Goal: Find contact information: Find contact information

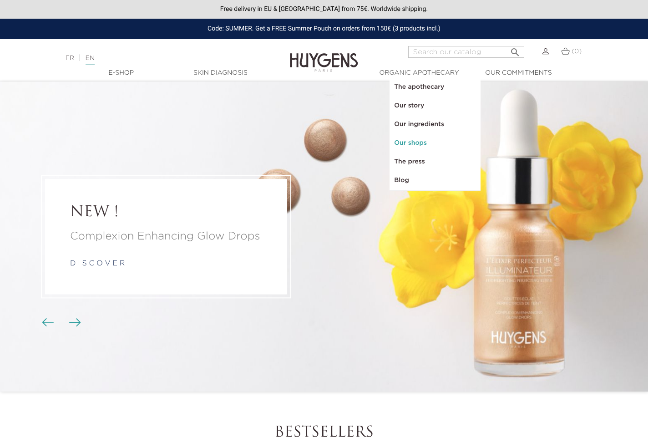
click at [412, 142] on link "Our shops" at bounding box center [435, 143] width 91 height 19
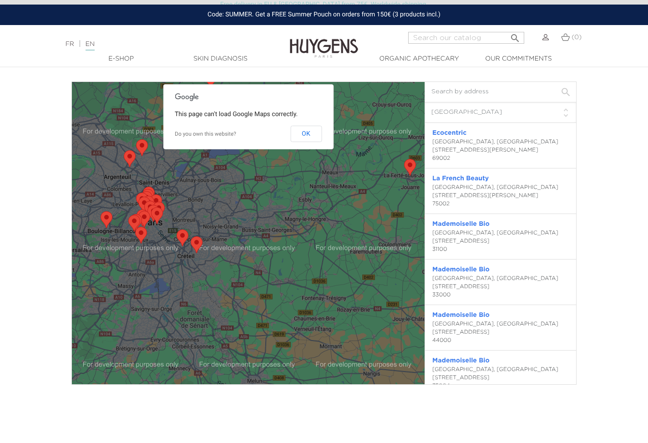
scroll to position [2037, 0]
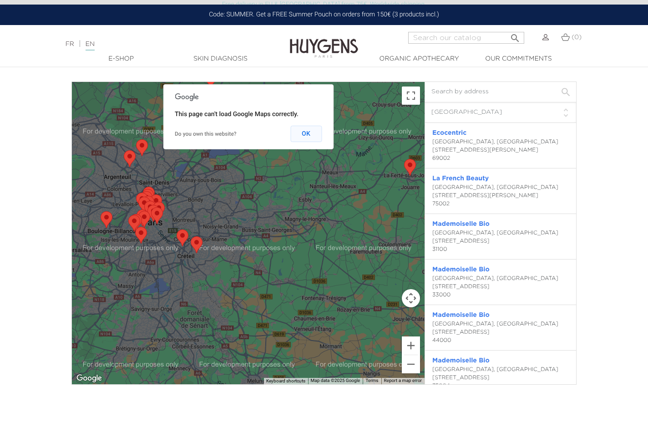
click at [306, 133] on button "OK" at bounding box center [306, 134] width 31 height 16
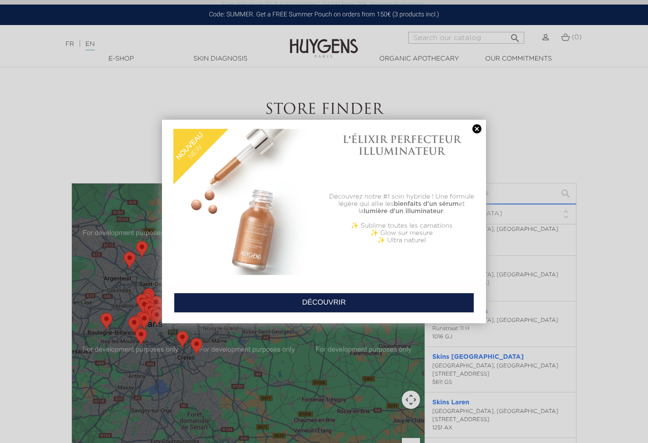
scroll to position [1884, 0]
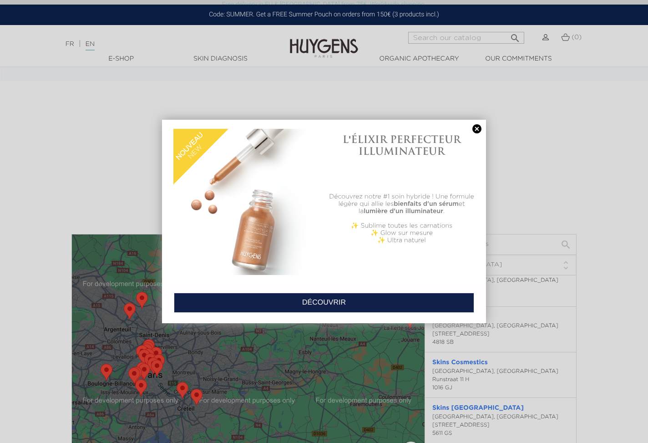
click at [478, 128] on link at bounding box center [477, 129] width 13 height 10
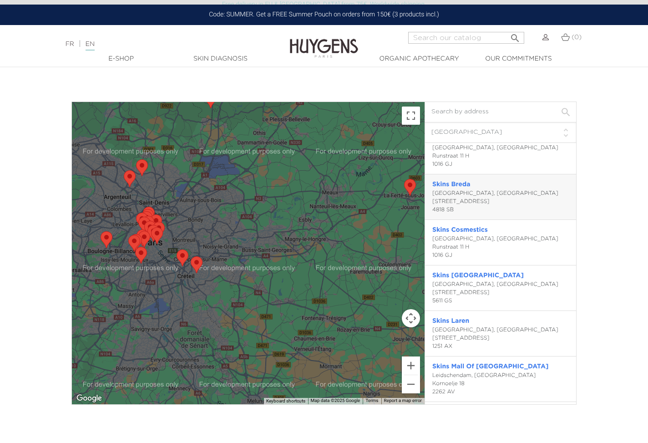
scroll to position [2020, 0]
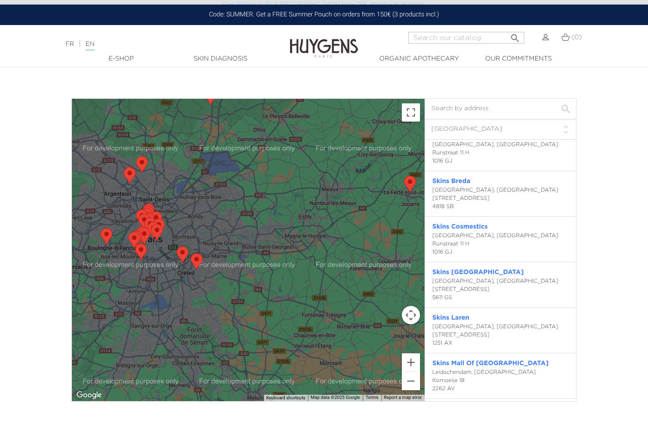
select select "FR"
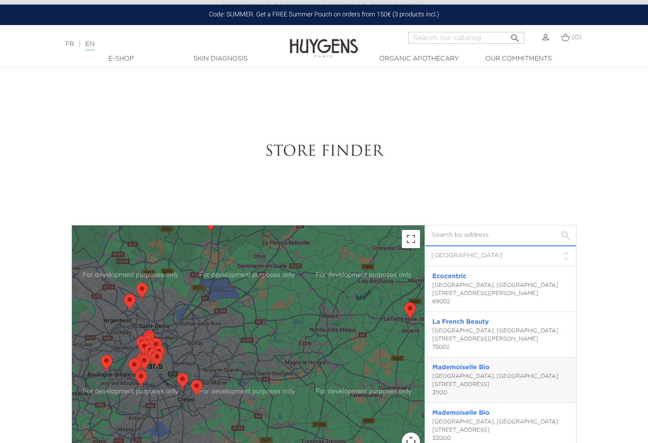
scroll to position [1884, 0]
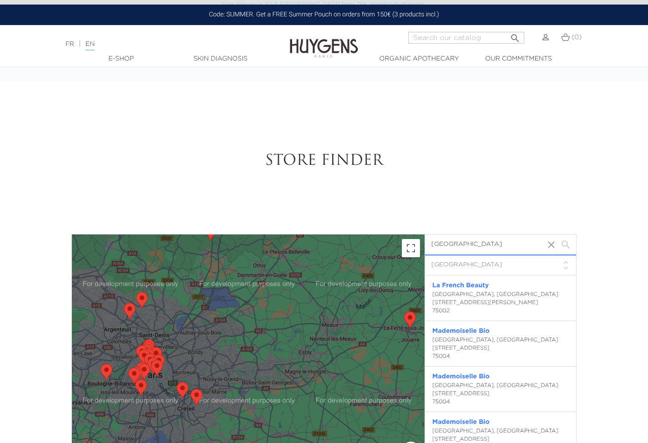
type input "[GEOGRAPHIC_DATA]"
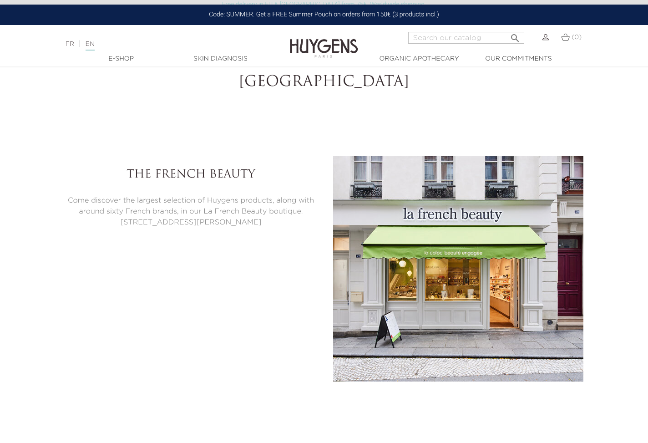
scroll to position [2481, 0]
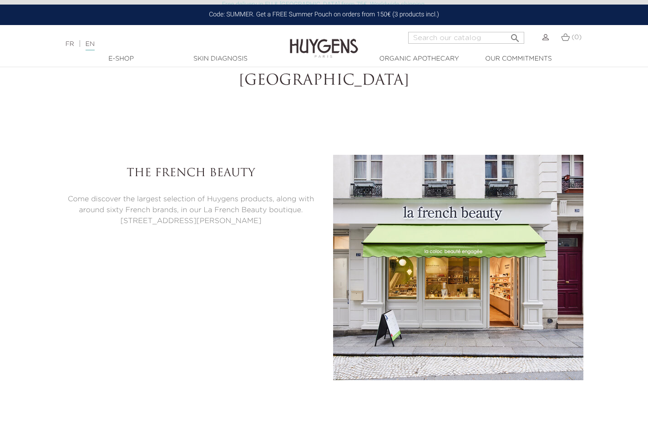
drag, startPoint x: 130, startPoint y: 220, endPoint x: 253, endPoint y: 220, distance: 123.0
click at [253, 220] on p "[STREET_ADDRESS][PERSON_NAME]" at bounding box center [191, 221] width 253 height 11
copy p "[STREET_ADDRESS][PERSON_NAME]"
